Goal: Information Seeking & Learning: Check status

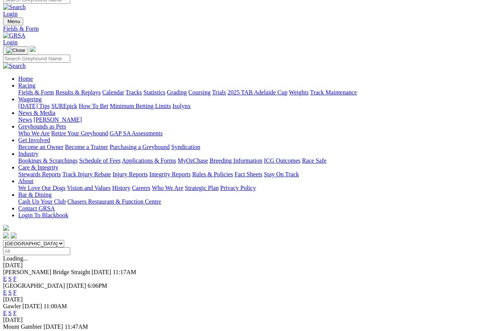
scroll to position [7, 0]
click at [94, 90] on link "Results & Replays" at bounding box center [77, 93] width 45 height 6
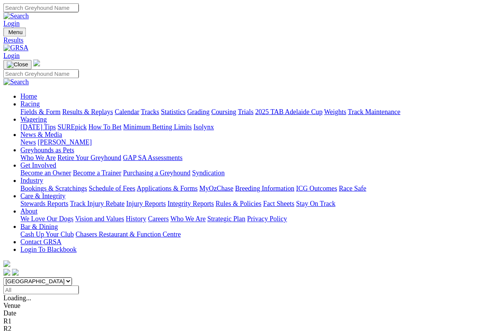
scroll to position [3, 0]
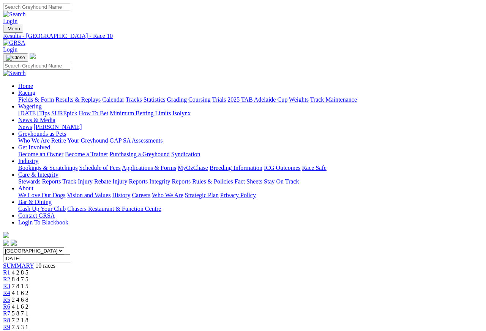
scroll to position [3, 0]
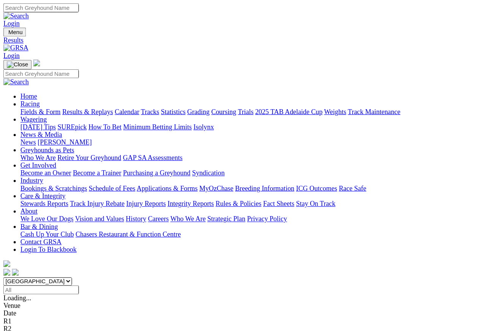
scroll to position [7, 0]
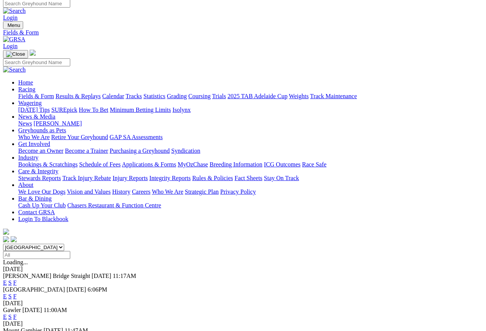
scroll to position [3, 0]
click at [17, 293] on link "F" at bounding box center [14, 296] width 3 height 6
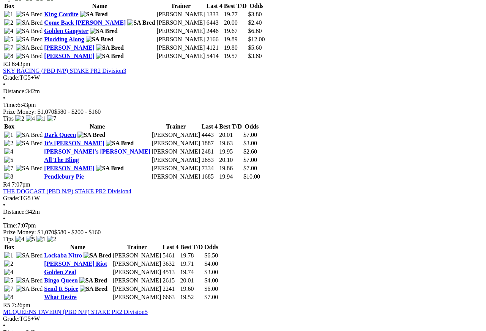
scroll to position [563, 0]
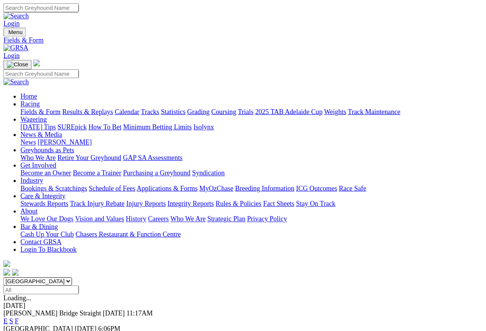
scroll to position [3, 0]
